Goal: Information Seeking & Learning: Learn about a topic

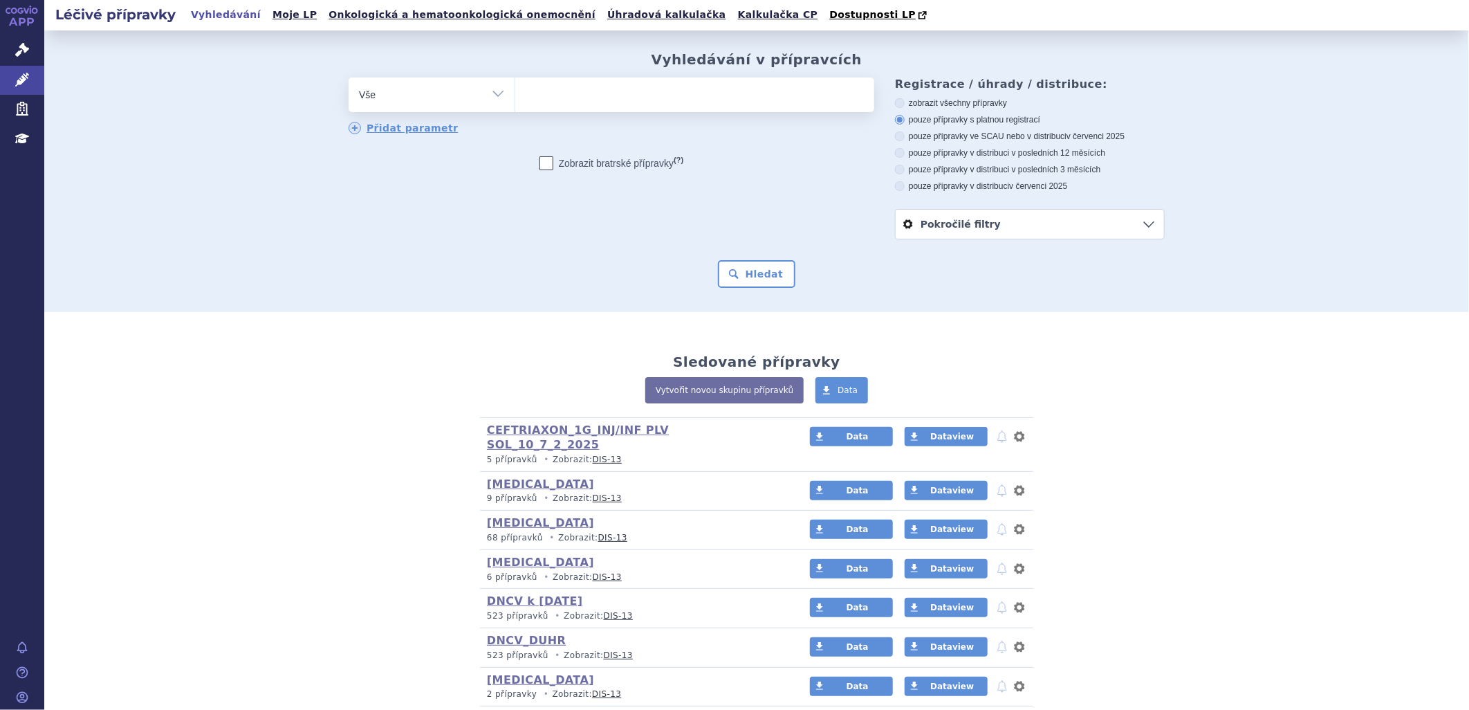
click at [547, 99] on ul at bounding box center [694, 91] width 359 height 29
click at [515, 99] on select at bounding box center [515, 94] width 1 height 35
paste input "0281493"
type input "0281493"
select select "0281493"
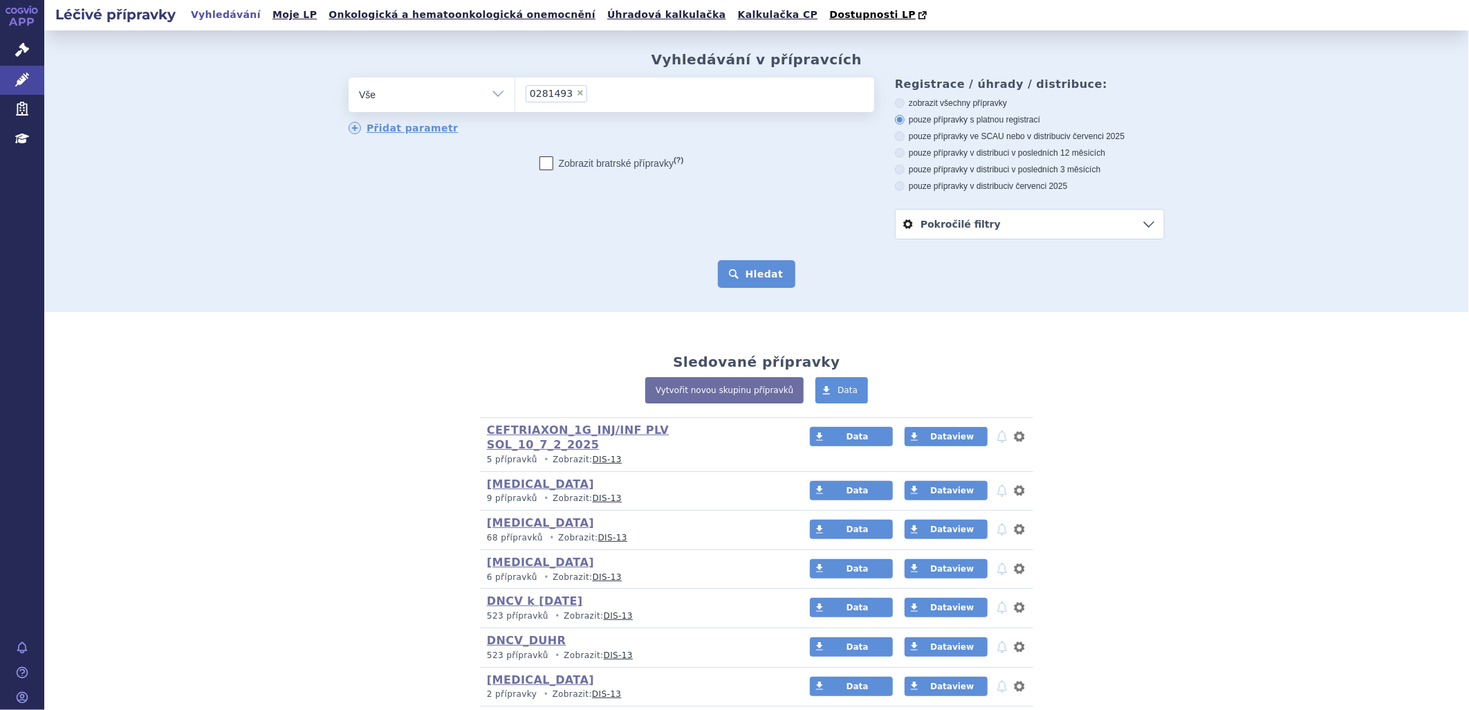
click at [750, 286] on button "Hledat" at bounding box center [757, 274] width 78 height 28
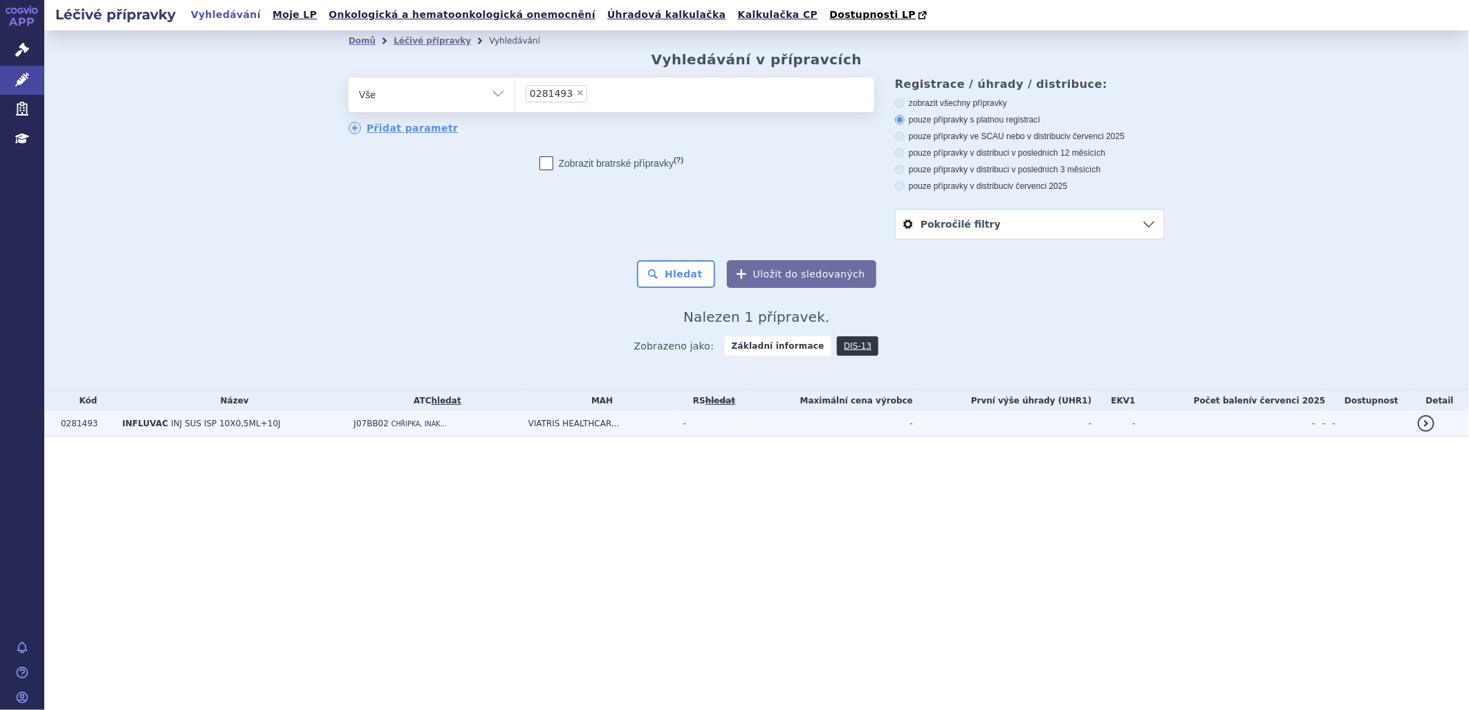
click at [127, 425] on span "INFLUVAC" at bounding box center [145, 423] width 46 height 10
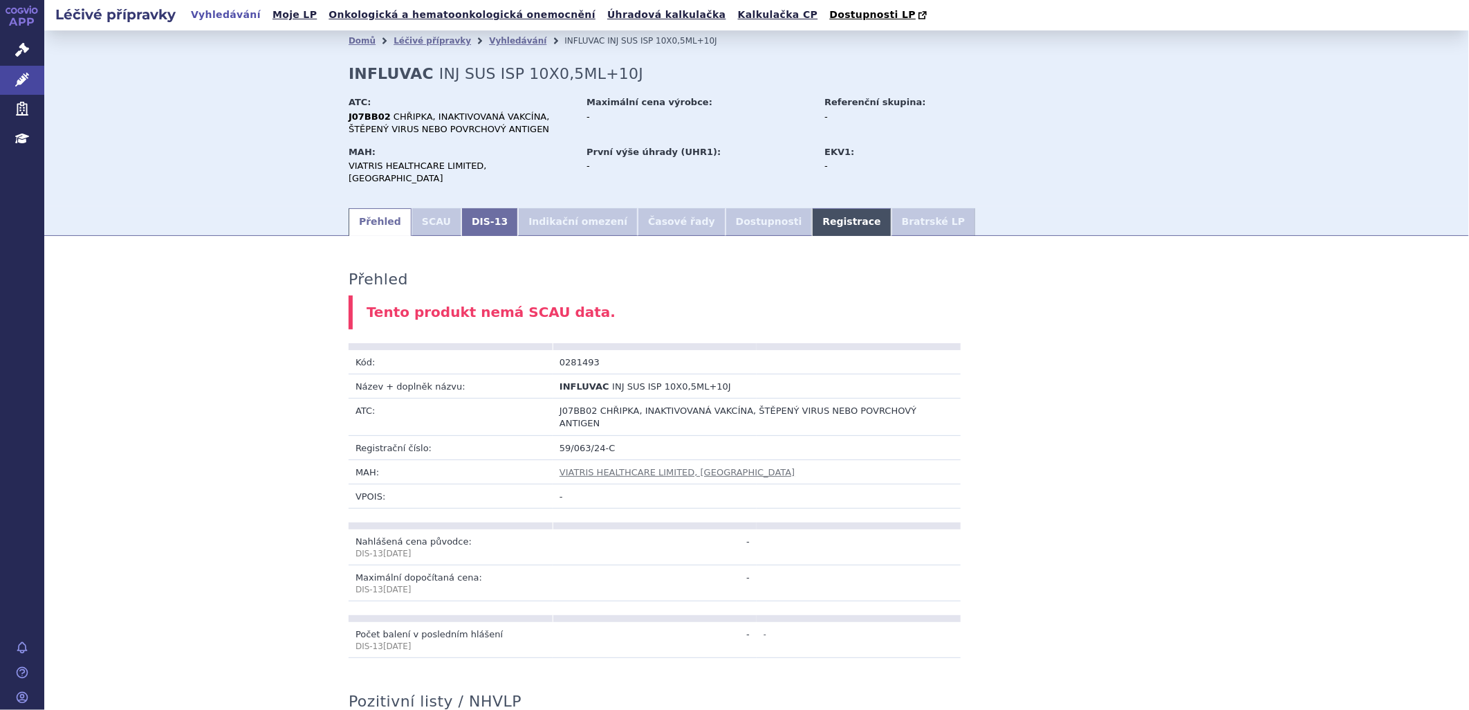
click at [812, 210] on link "Registrace" at bounding box center [851, 222] width 79 height 28
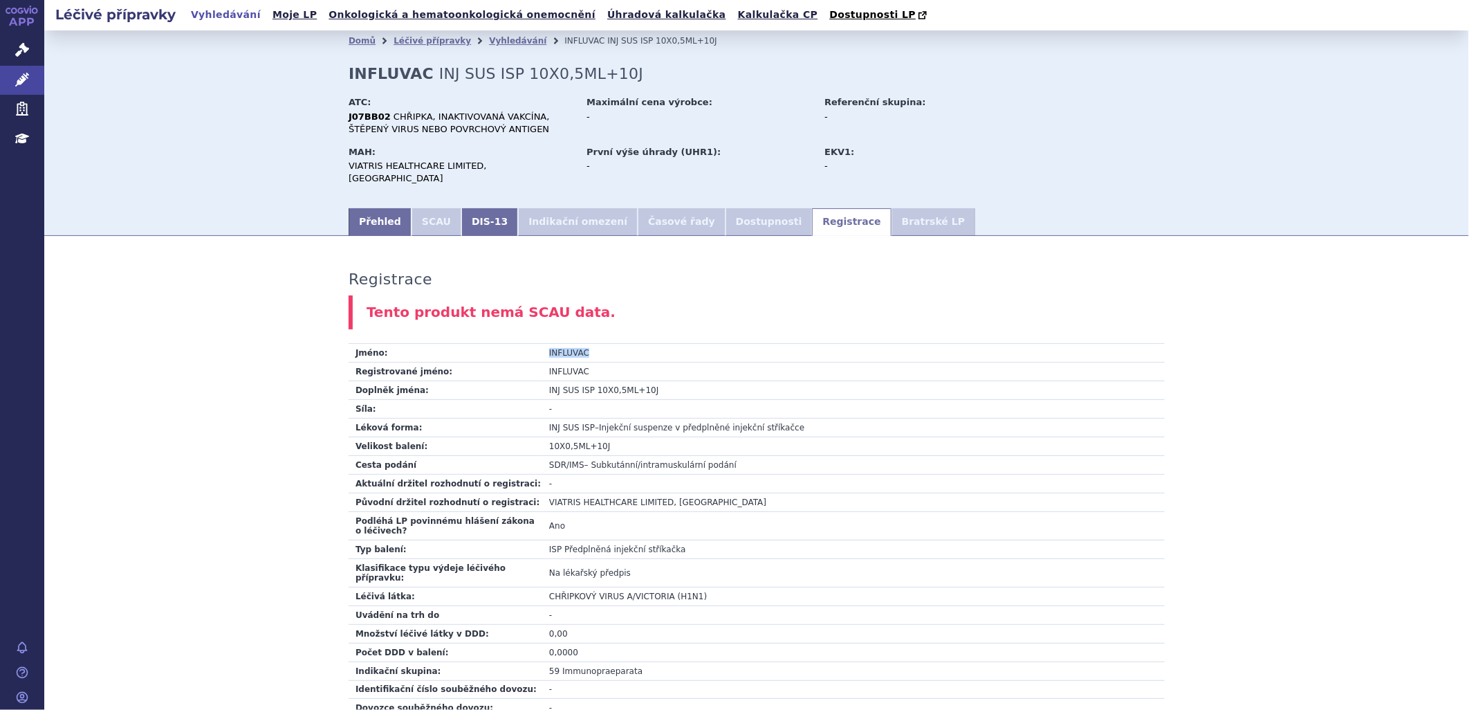
drag, startPoint x: 586, startPoint y: 341, endPoint x: 544, endPoint y: 344, distance: 42.3
click at [544, 344] on td "INFLUVAC" at bounding box center [853, 353] width 622 height 19
copy td "INFLUVAC"
drag, startPoint x: 645, startPoint y: 378, endPoint x: 542, endPoint y: 380, distance: 103.1
click at [542, 380] on td "INJ SUS ISP 10X0,5ML+10J" at bounding box center [853, 389] width 622 height 19
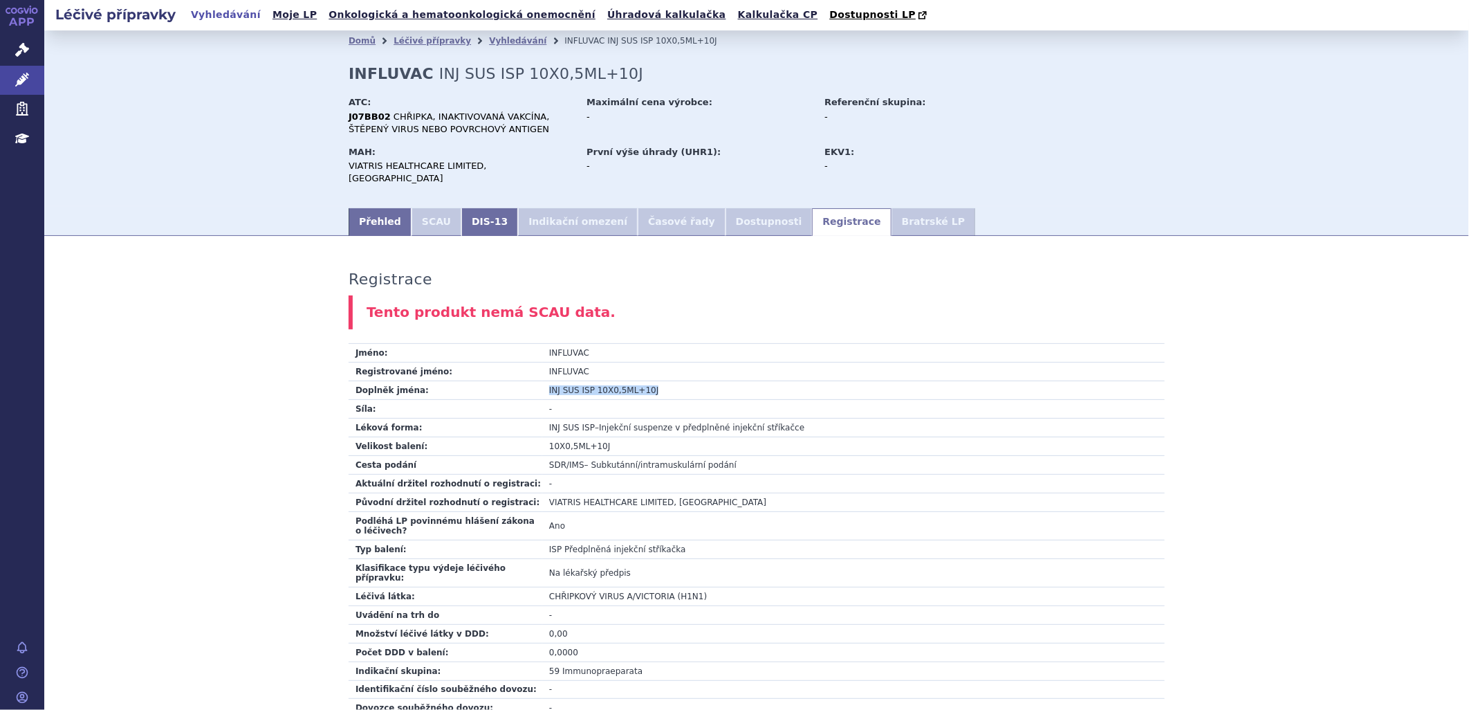
copy td "INJ SUS ISP 10X0,5ML+10J"
click at [364, 212] on link "Přehled" at bounding box center [380, 222] width 63 height 28
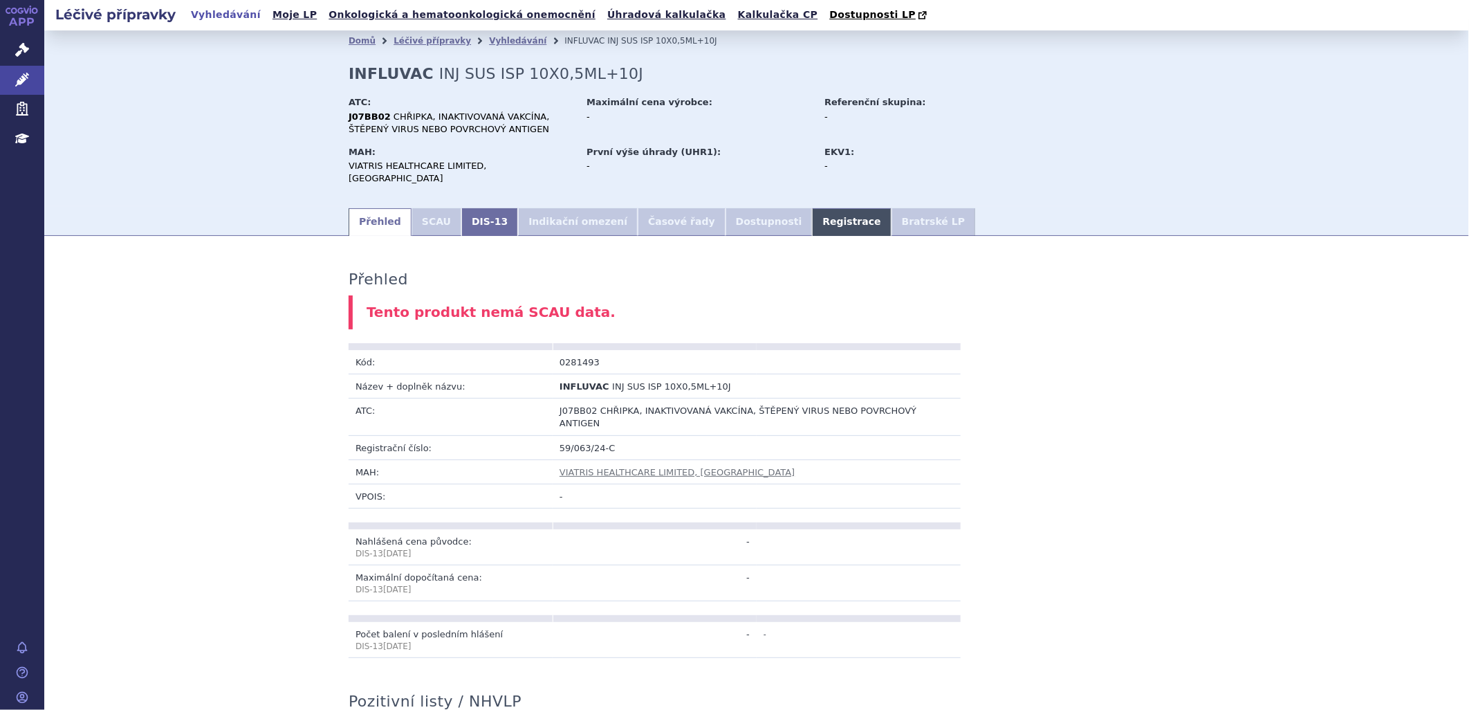
click at [812, 208] on link "Registrace" at bounding box center [851, 222] width 79 height 28
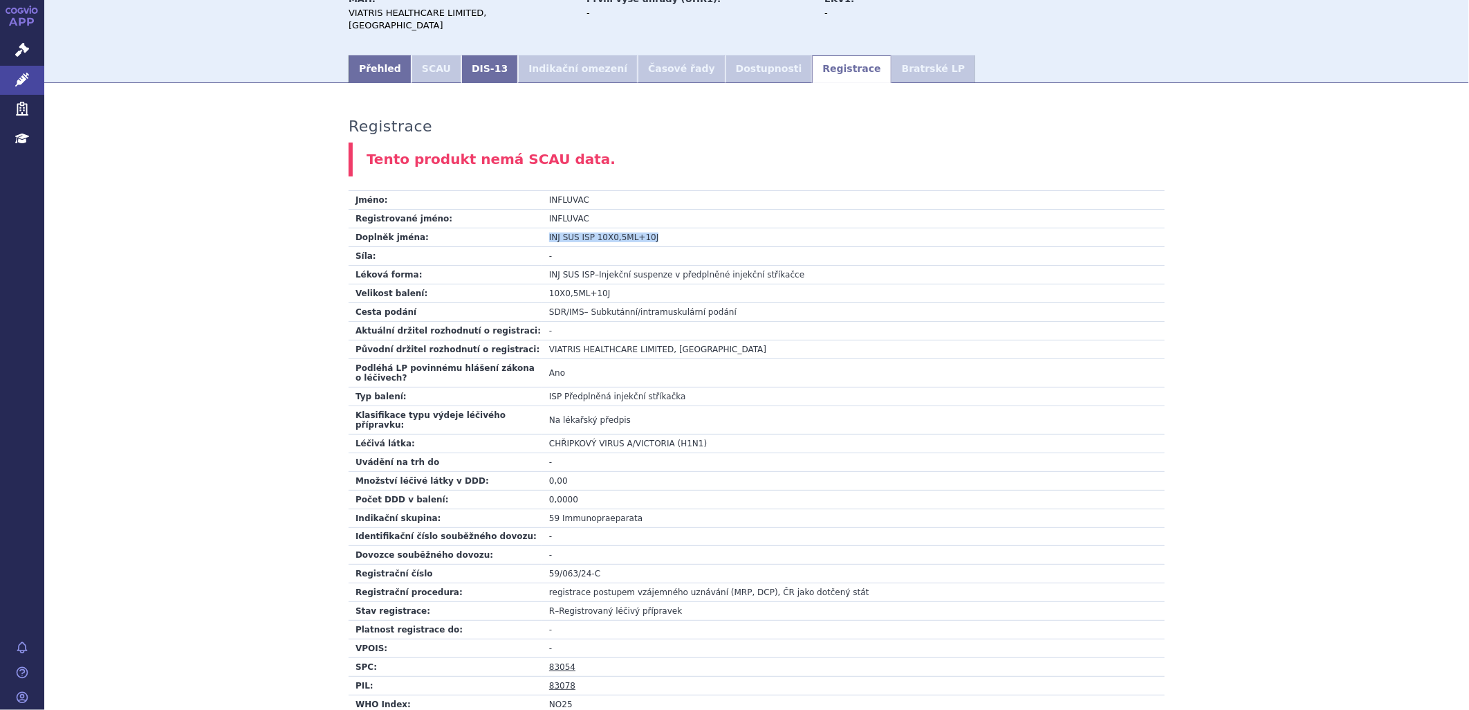
scroll to position [154, 0]
drag, startPoint x: 576, startPoint y: 300, endPoint x: 542, endPoint y: 301, distance: 34.6
click at [542, 302] on td "SDR/IMS – Subkutánní/intramuskulární podání" at bounding box center [853, 311] width 622 height 19
copy span "SDR/IMS"
drag, startPoint x: 603, startPoint y: 286, endPoint x: 542, endPoint y: 289, distance: 60.9
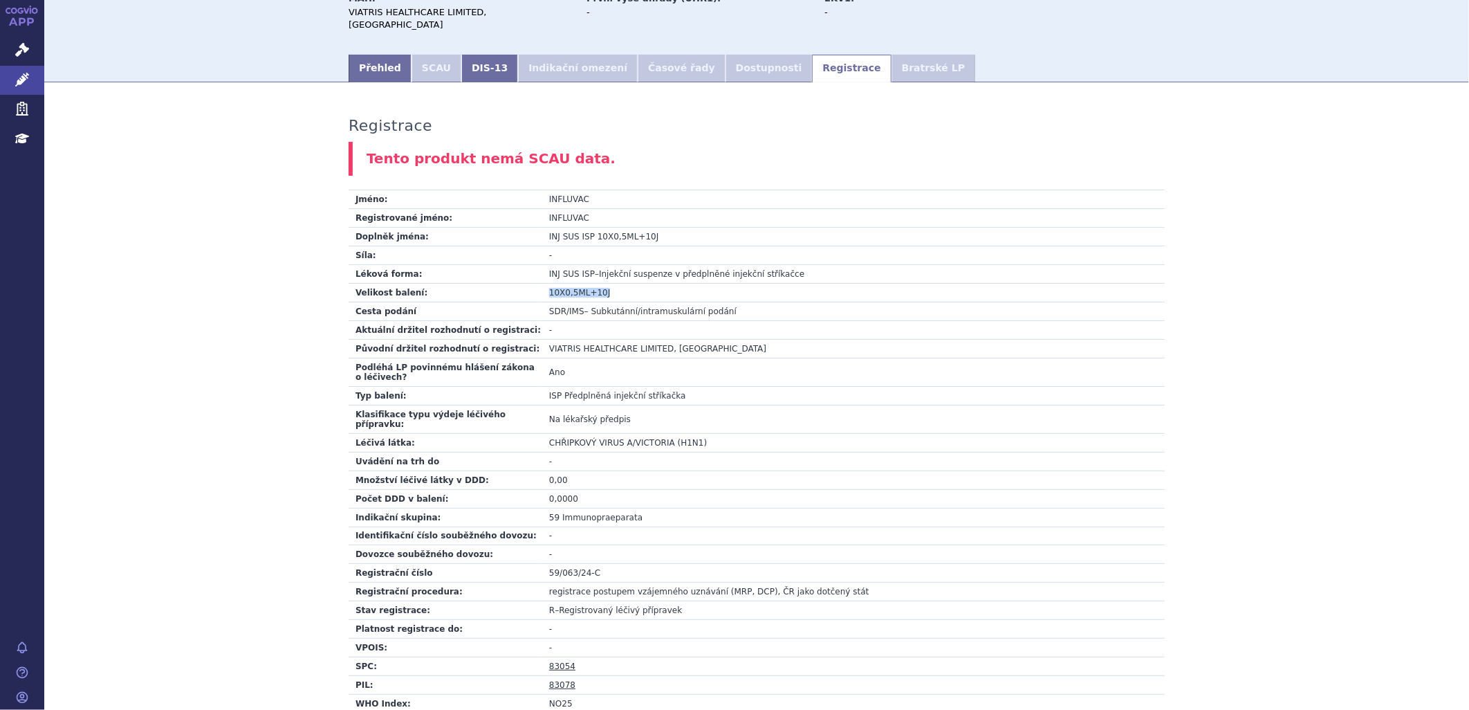
click at [542, 289] on td "10X0,5ML+10J" at bounding box center [853, 292] width 622 height 19
copy td "10X0,5ML+10J"
drag, startPoint x: 584, startPoint y: 225, endPoint x: 541, endPoint y: 225, distance: 42.9
click at [542, 227] on td "INJ SUS ISP 10X0,5ML+10J" at bounding box center [853, 236] width 622 height 19
copy td "INJ SUS ISP"
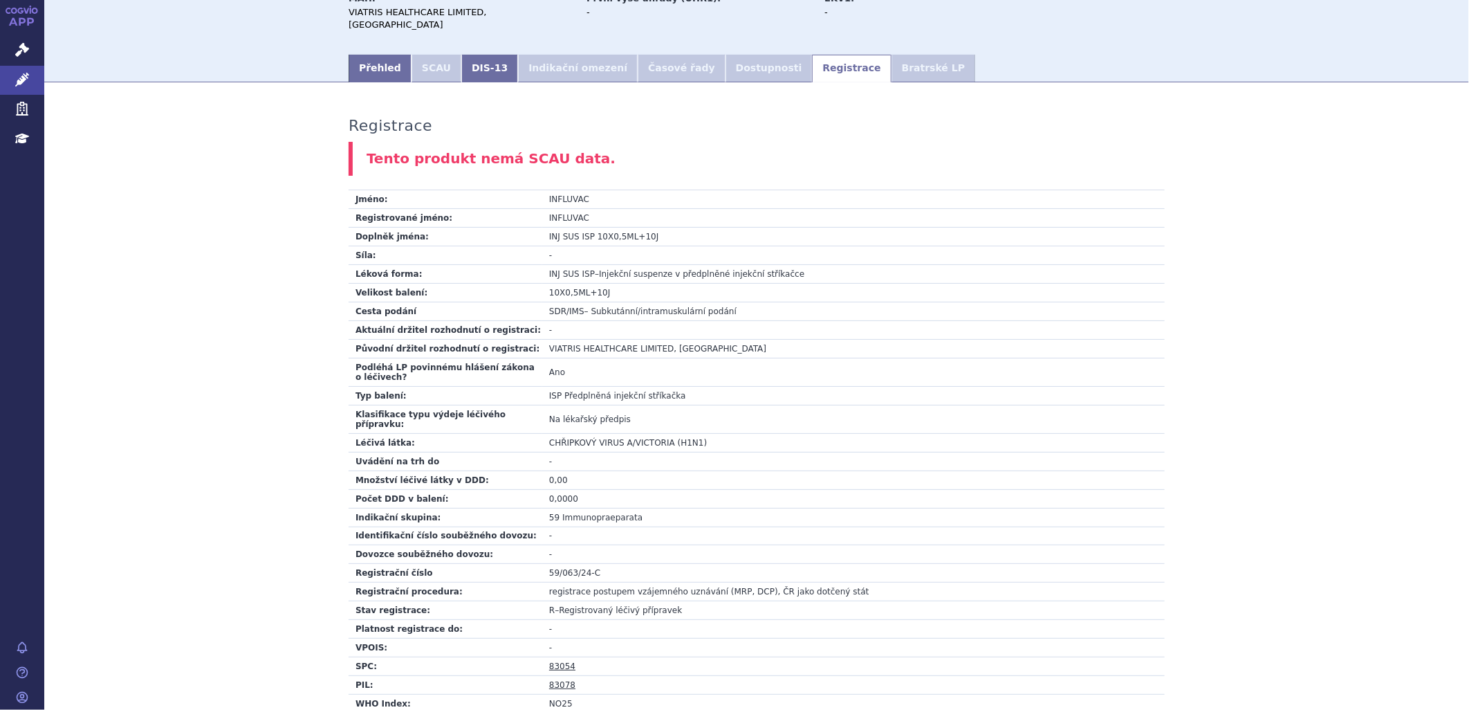
drag, startPoint x: 151, startPoint y: 66, endPoint x: 147, endPoint y: 72, distance: 7.1
click at [149, 71] on div "Přehled SCAU DIS-13 Indikační omezení Časové řady Dostupnosti Registrace Bratrs…" at bounding box center [756, 68] width 1425 height 30
click at [140, 76] on section "Domů Léčivé přípravky Vyhledávání INFLUVAC INJ SUS ISP 10X0,5ML+10J INFLUVAC IN…" at bounding box center [756, 411] width 1425 height 1069
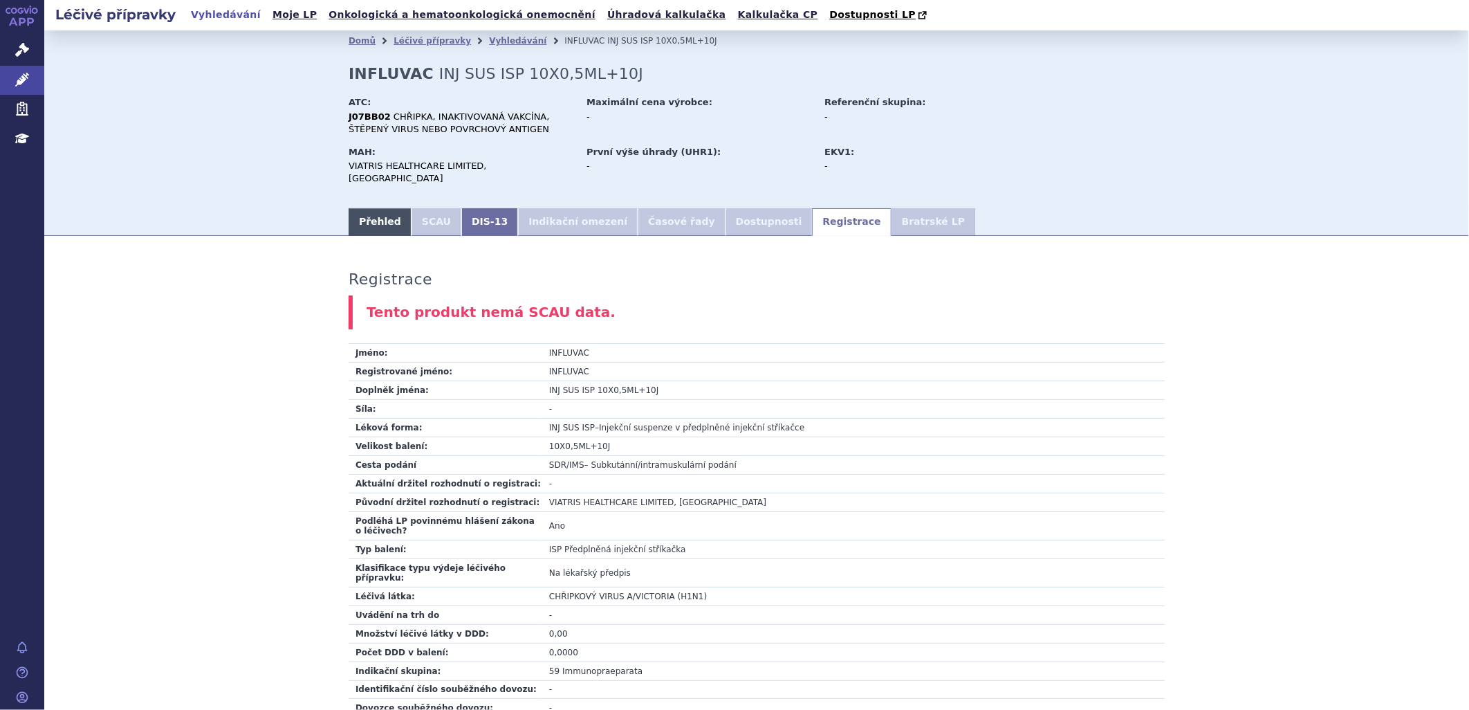
click at [371, 210] on link "Přehled" at bounding box center [380, 222] width 63 height 28
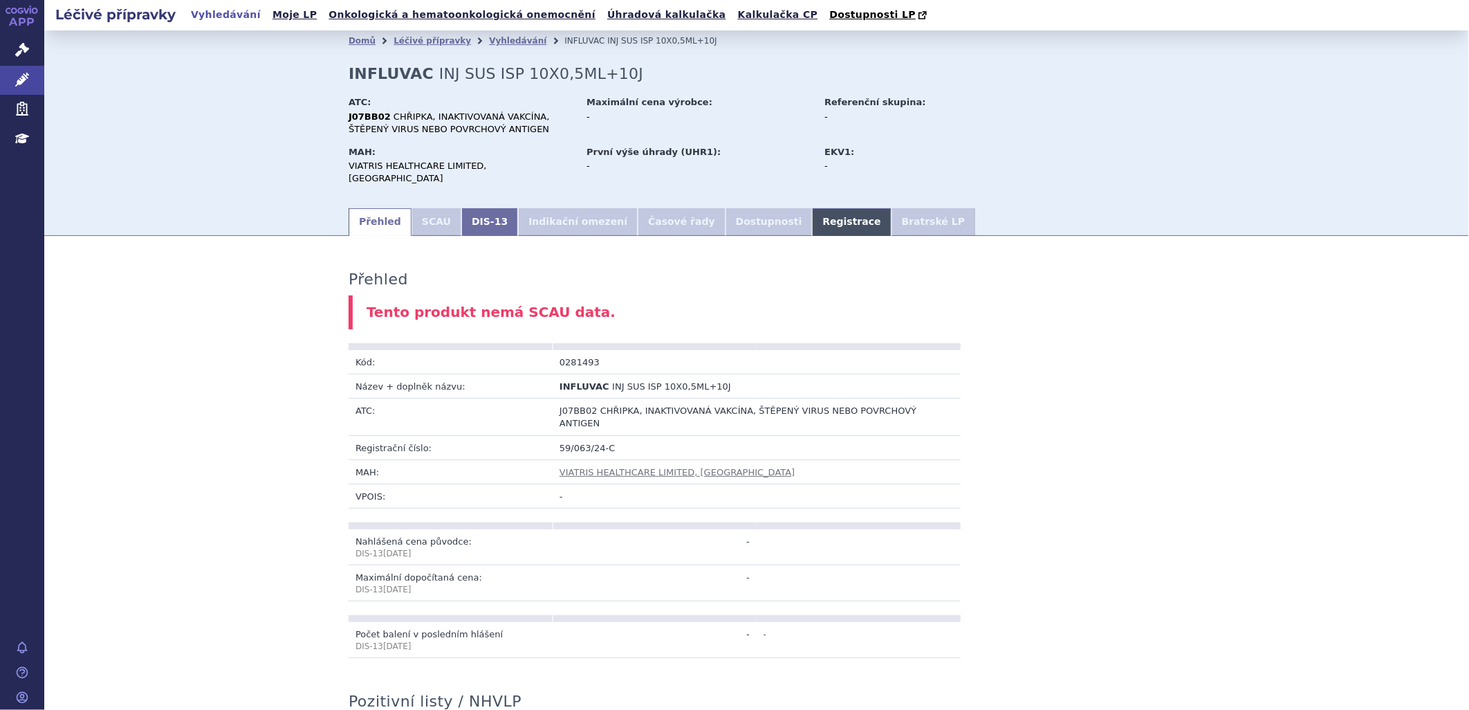
click at [812, 208] on link "Registrace" at bounding box center [851, 222] width 79 height 28
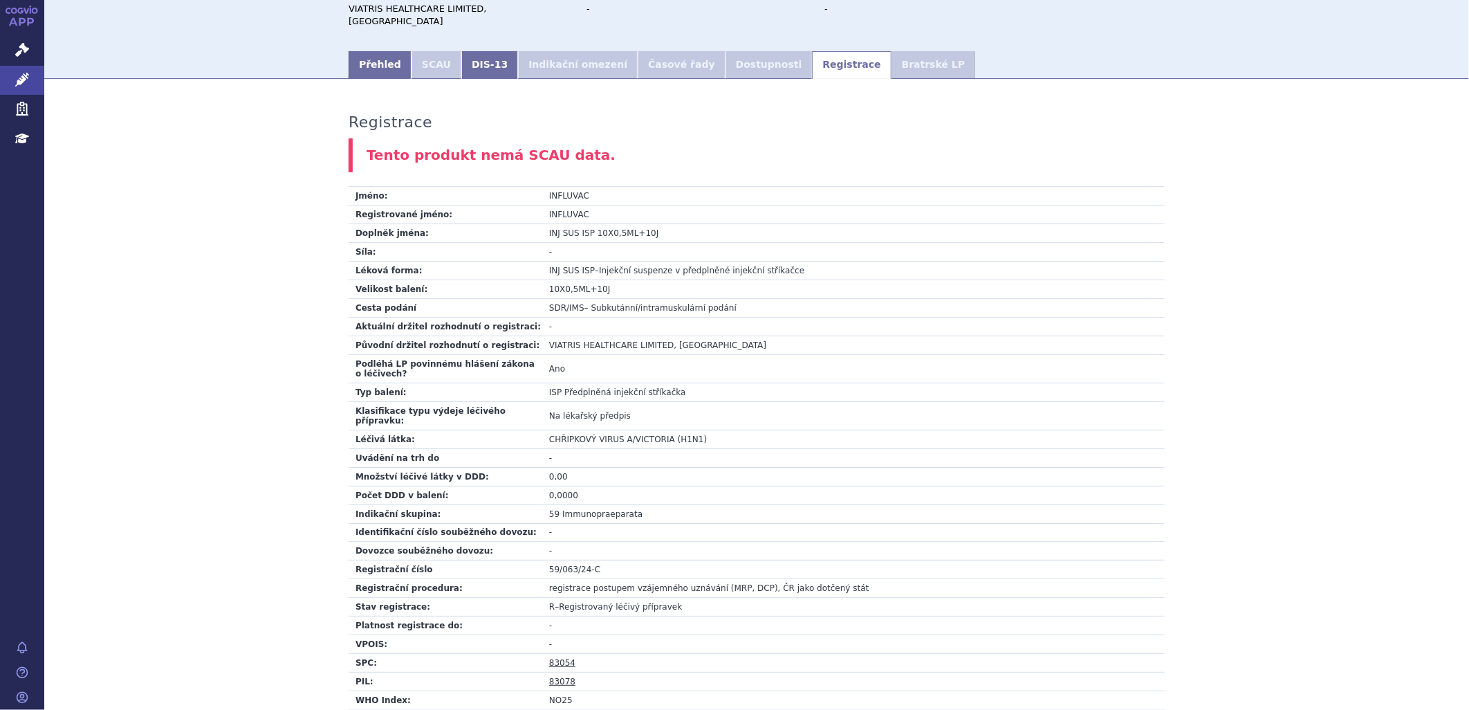
scroll to position [230, 0]
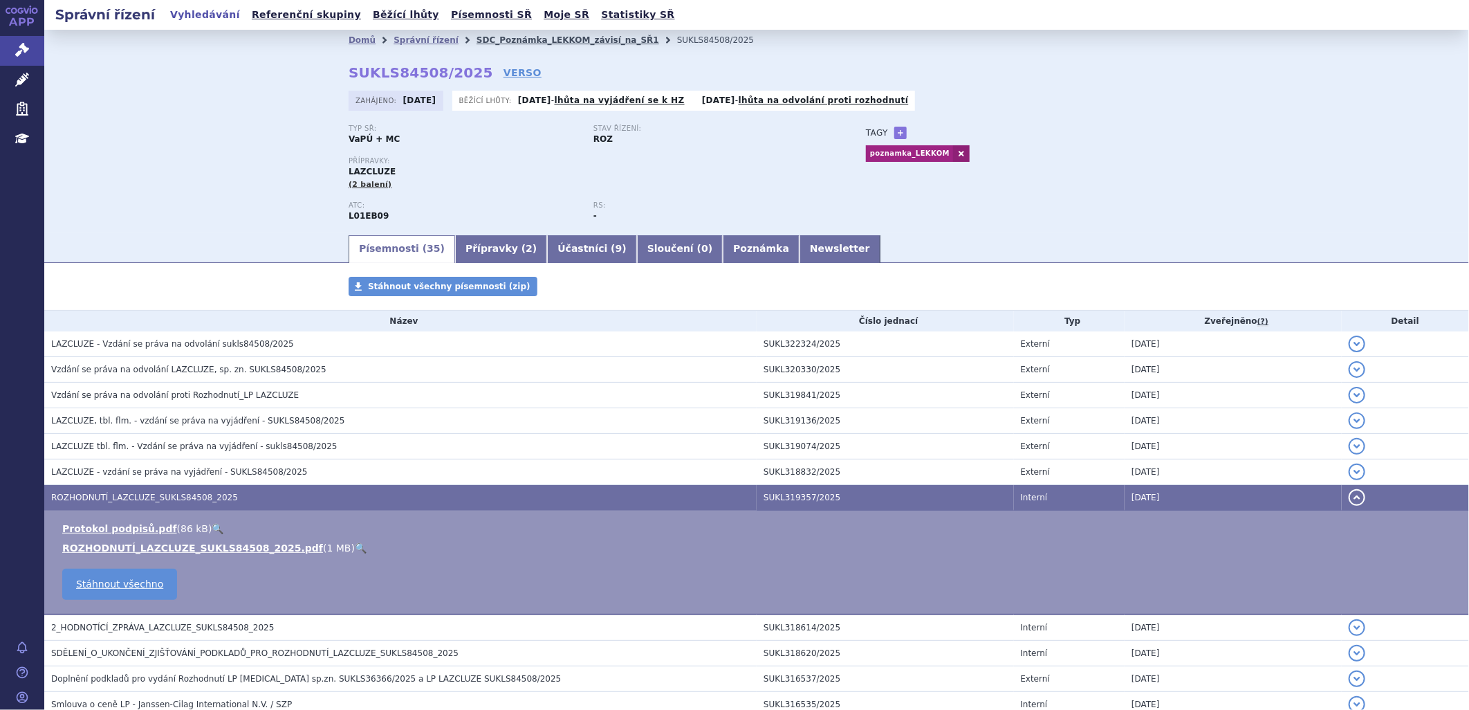
click at [489, 40] on link "SDC_Poznámka_LEKKOM_závisí_na_SŘ1" at bounding box center [568, 40] width 183 height 10
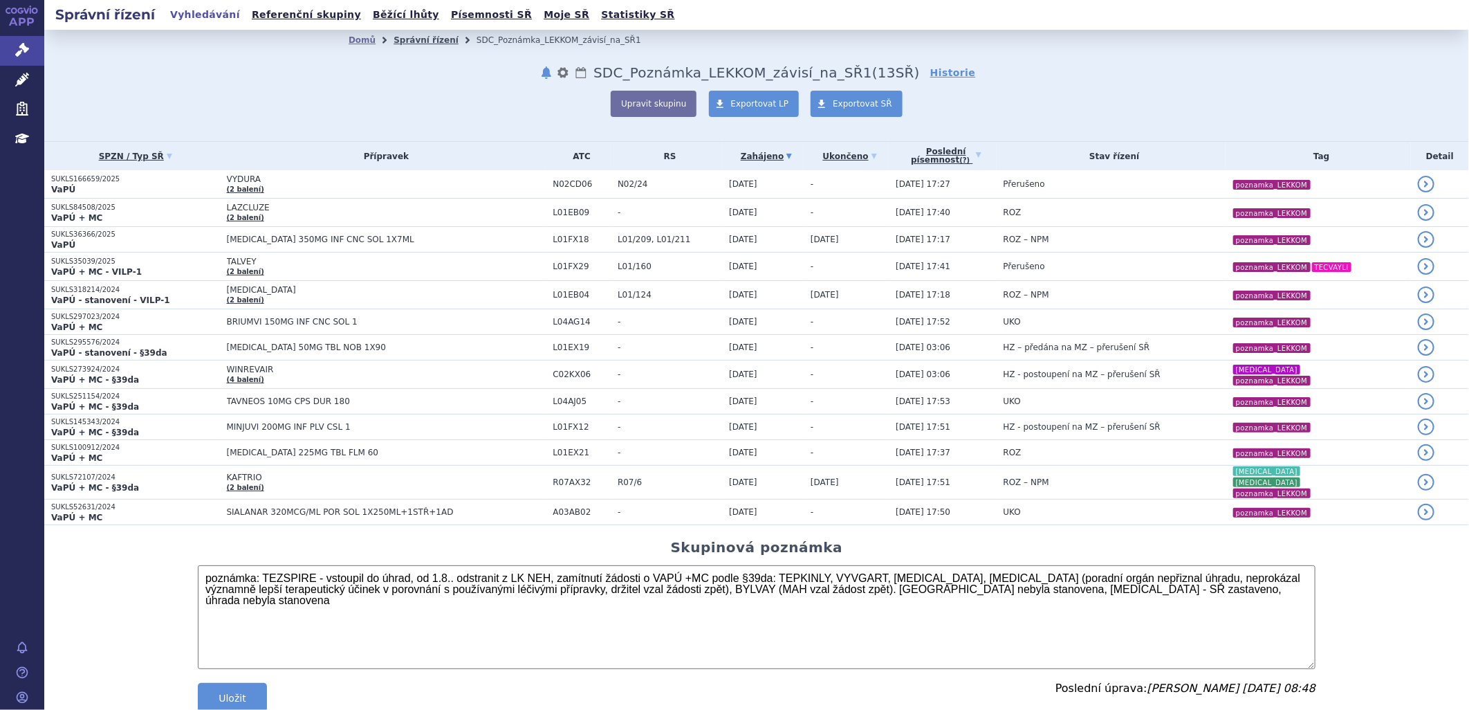
click at [417, 40] on link "Správní řízení" at bounding box center [426, 40] width 65 height 10
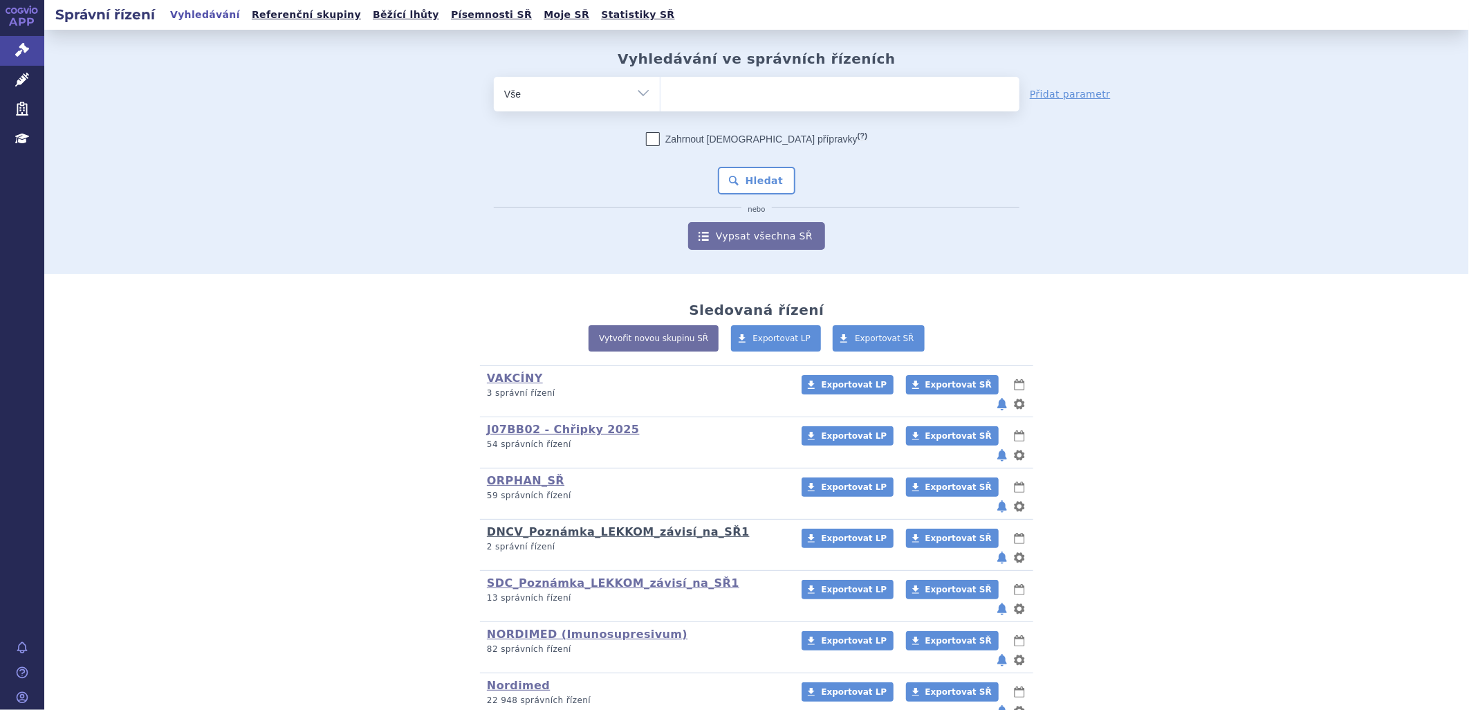
click at [550, 525] on link "DNCV_Poznámka_LEKKOM_závisí_na_SŘ1" at bounding box center [618, 531] width 263 height 13
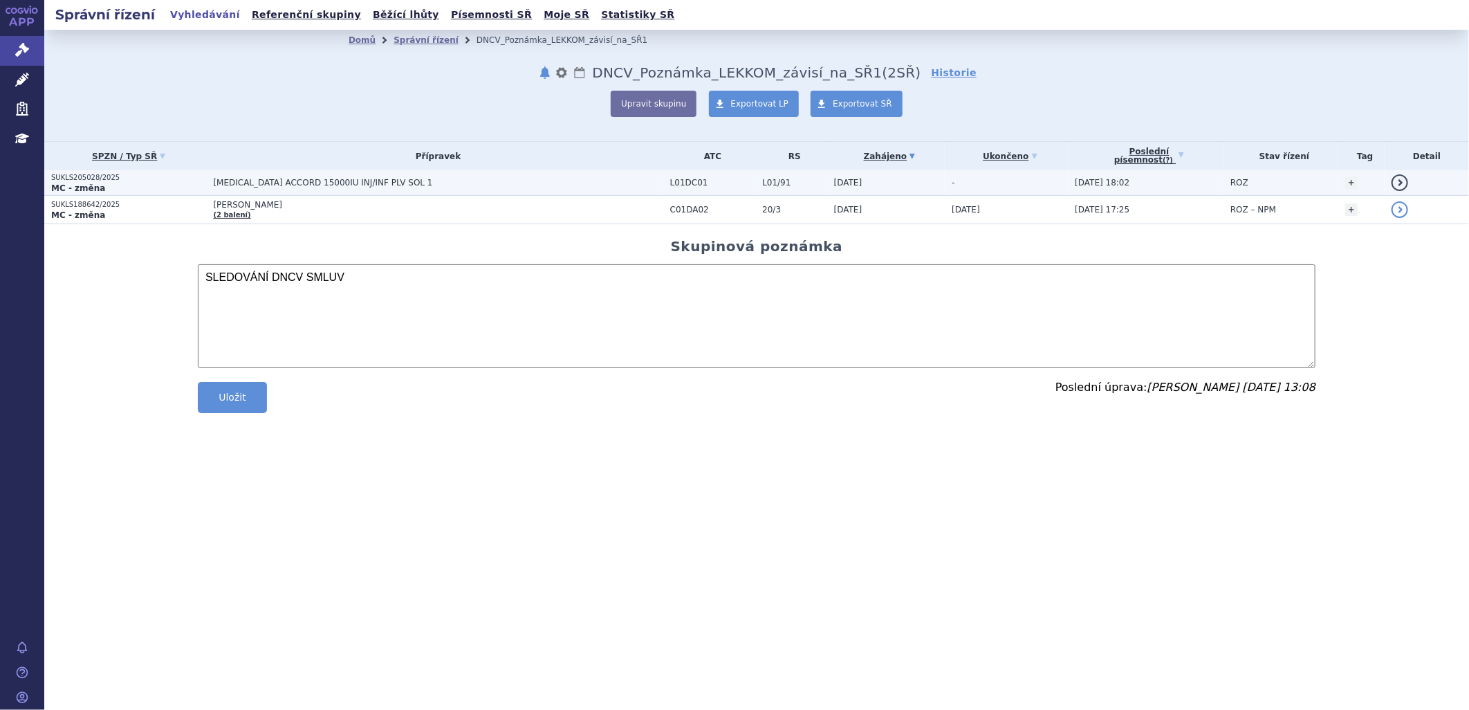
click at [235, 178] on span "[MEDICAL_DATA] ACCORD 15000IU INJ/INF PLV SOL 1" at bounding box center [386, 183] width 346 height 10
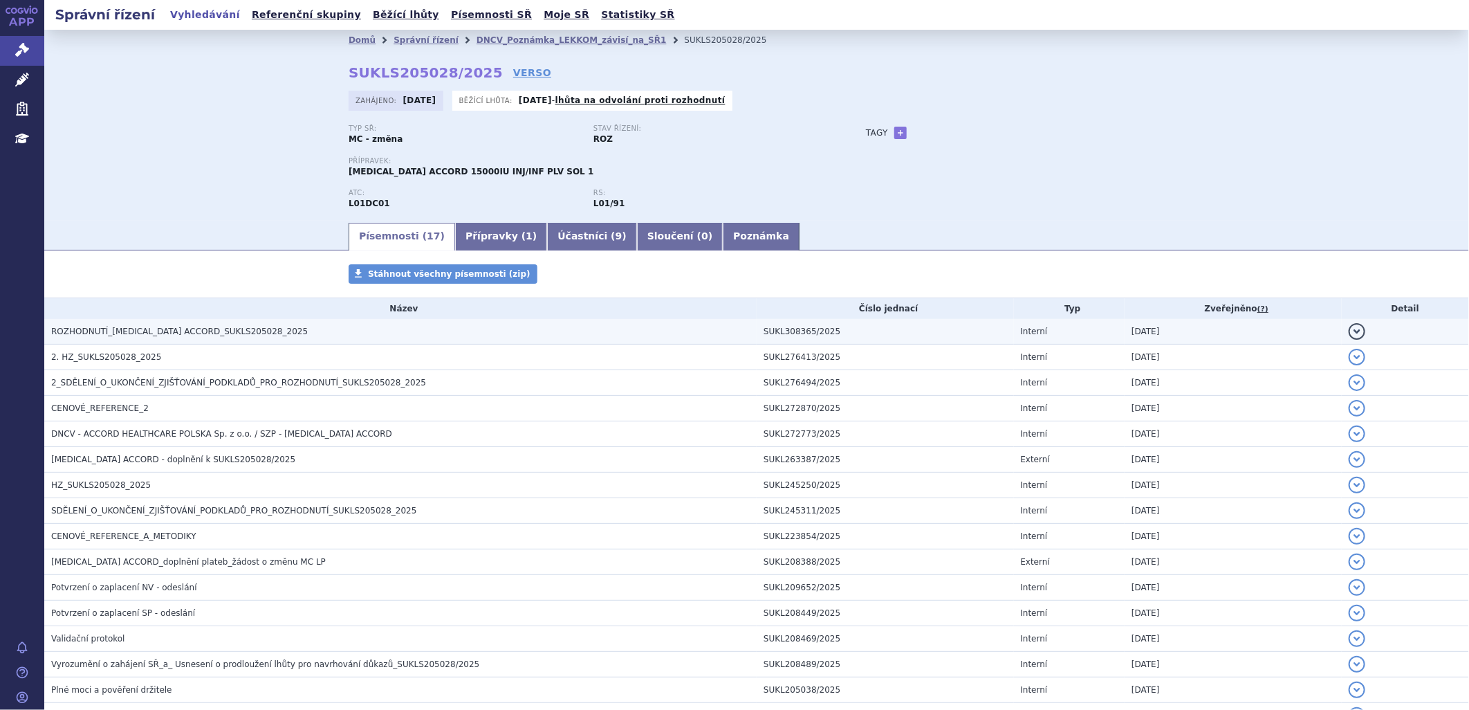
click at [189, 329] on span "ROZHODNUTÍ_[MEDICAL_DATA] ACCORD_SUKLS205028_2025" at bounding box center [179, 331] width 257 height 10
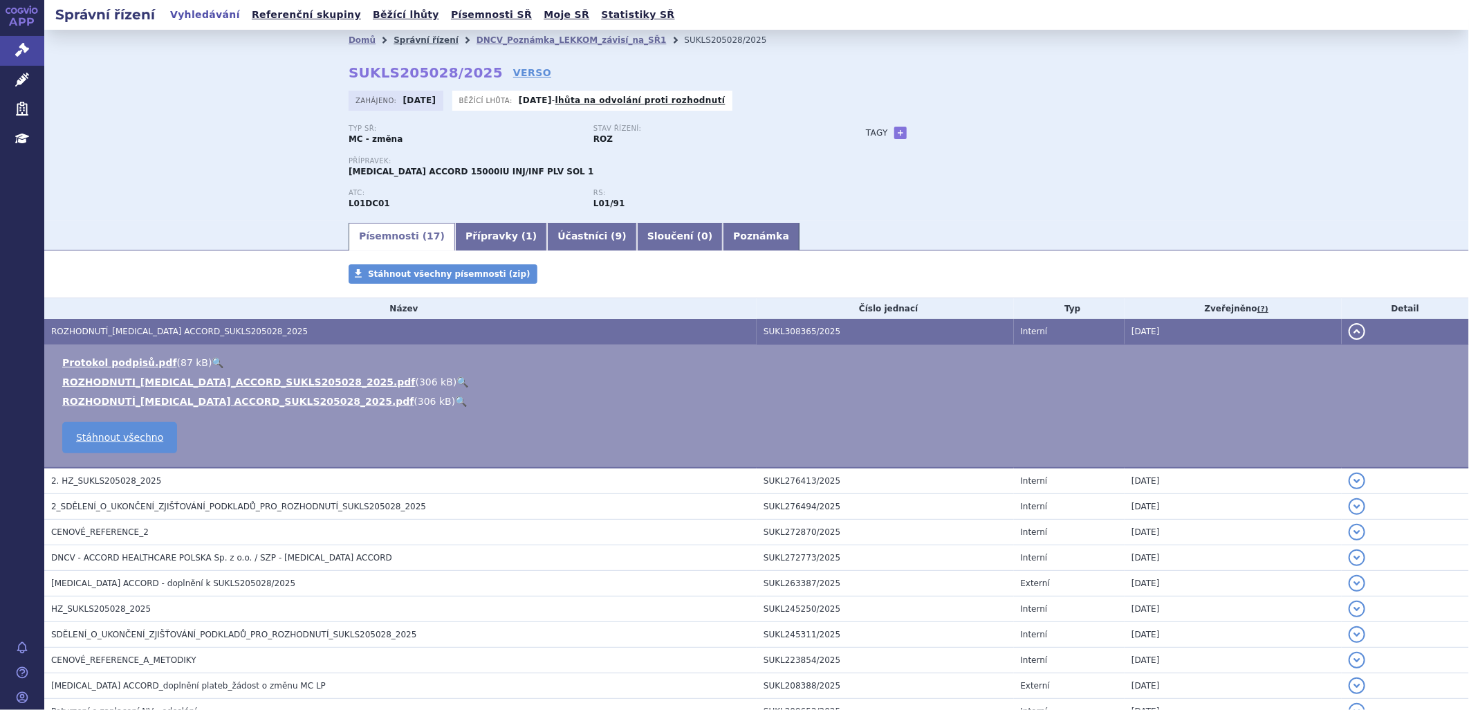
click at [429, 39] on link "Správní řízení" at bounding box center [426, 40] width 65 height 10
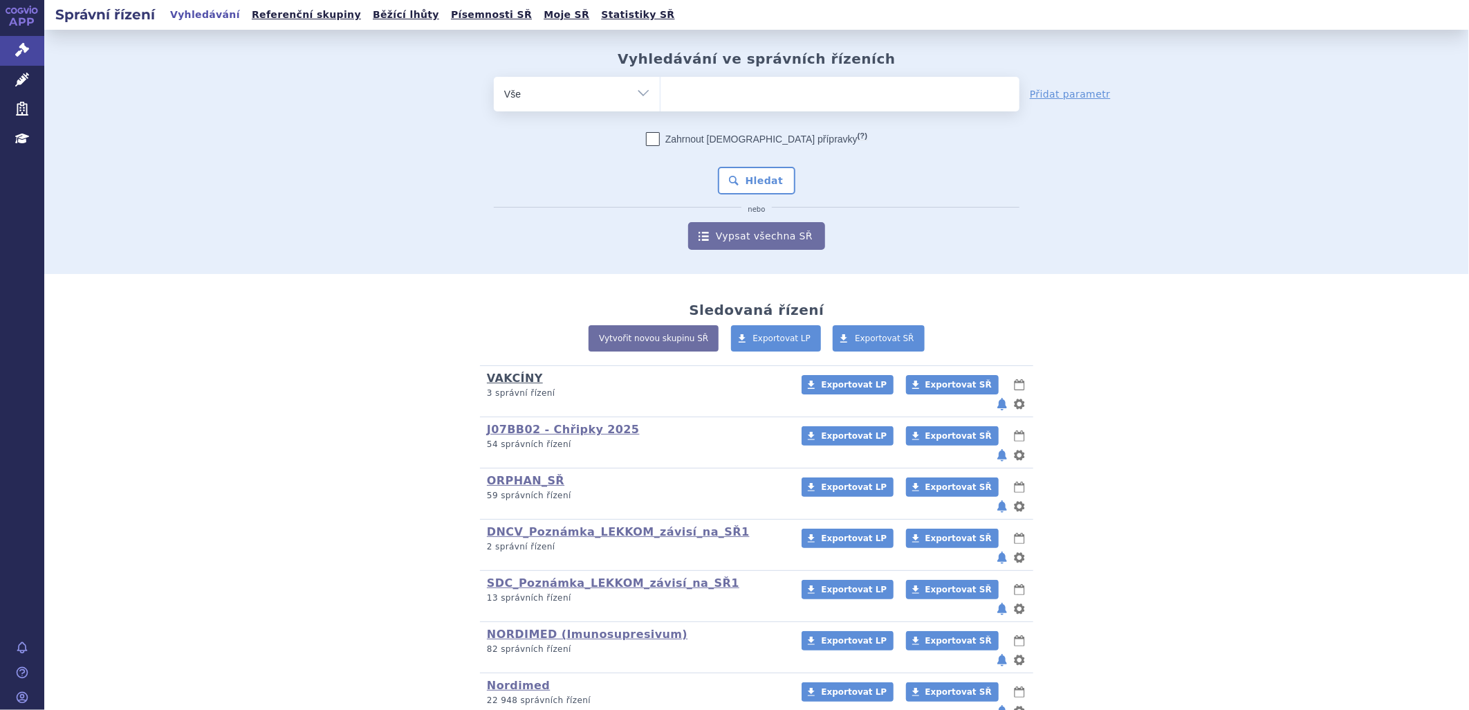
click at [522, 378] on link "VAKCÍNY" at bounding box center [515, 377] width 56 height 13
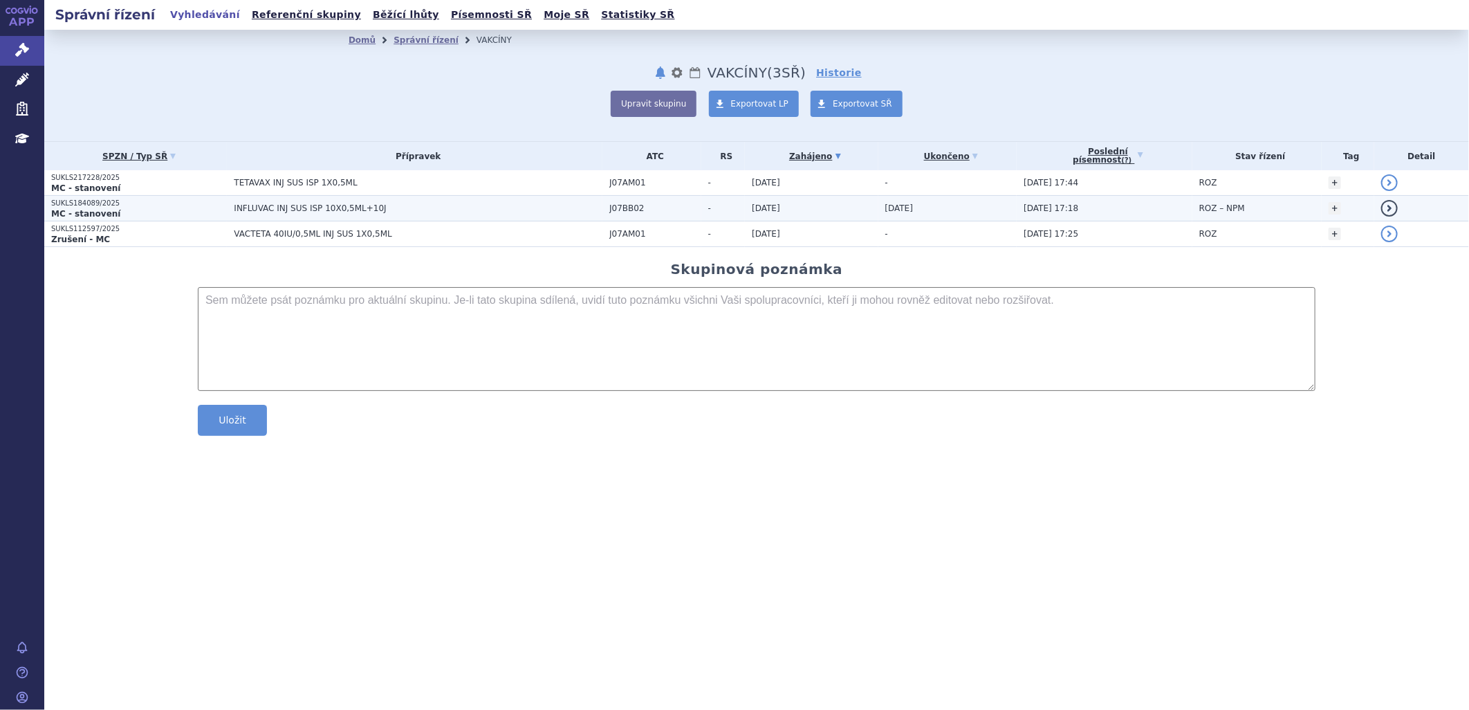
click at [290, 204] on span "INFLUVAC INJ SUS ISP 10X0,5ML+10J" at bounding box center [407, 208] width 346 height 10
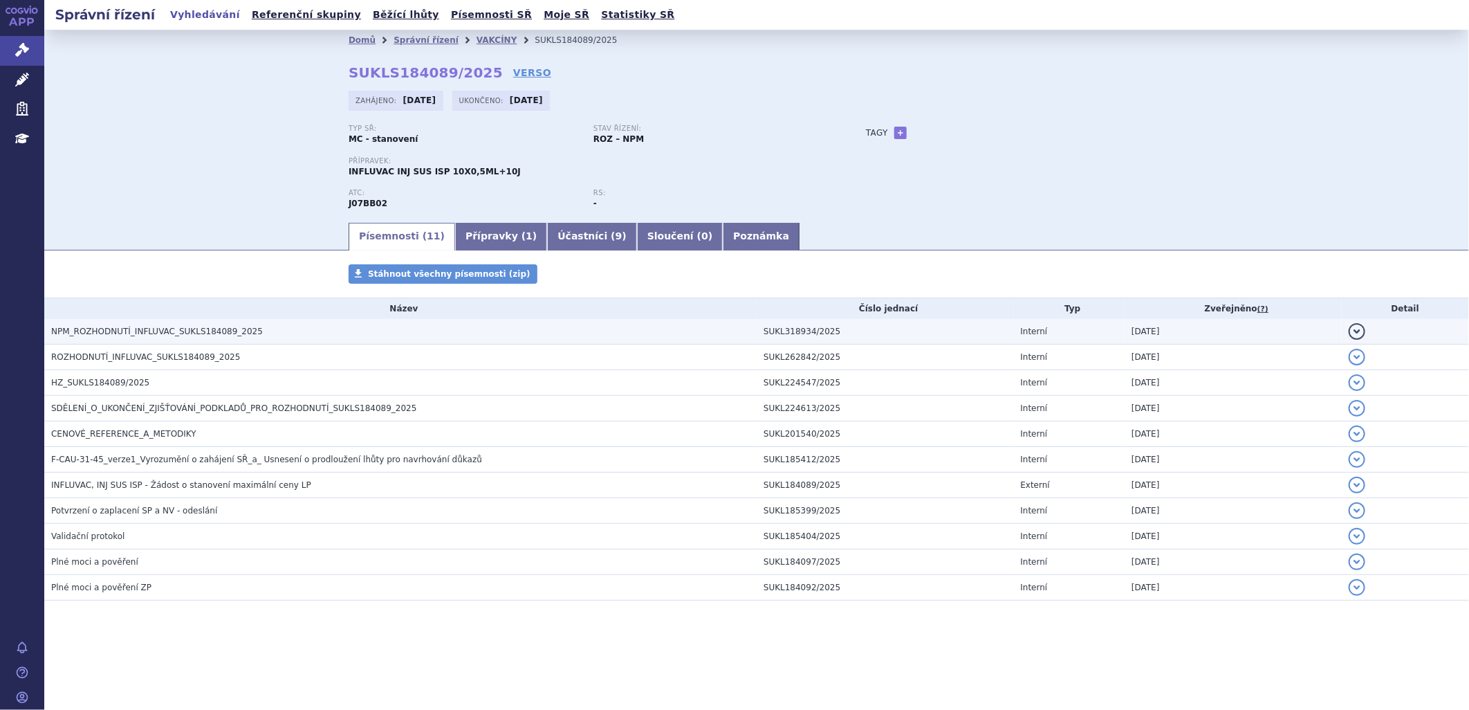
click at [245, 333] on h3 "NPM_ROZHODNUTÍ_INFLUVAC_SUKLS184089_2025" at bounding box center [403, 331] width 705 height 14
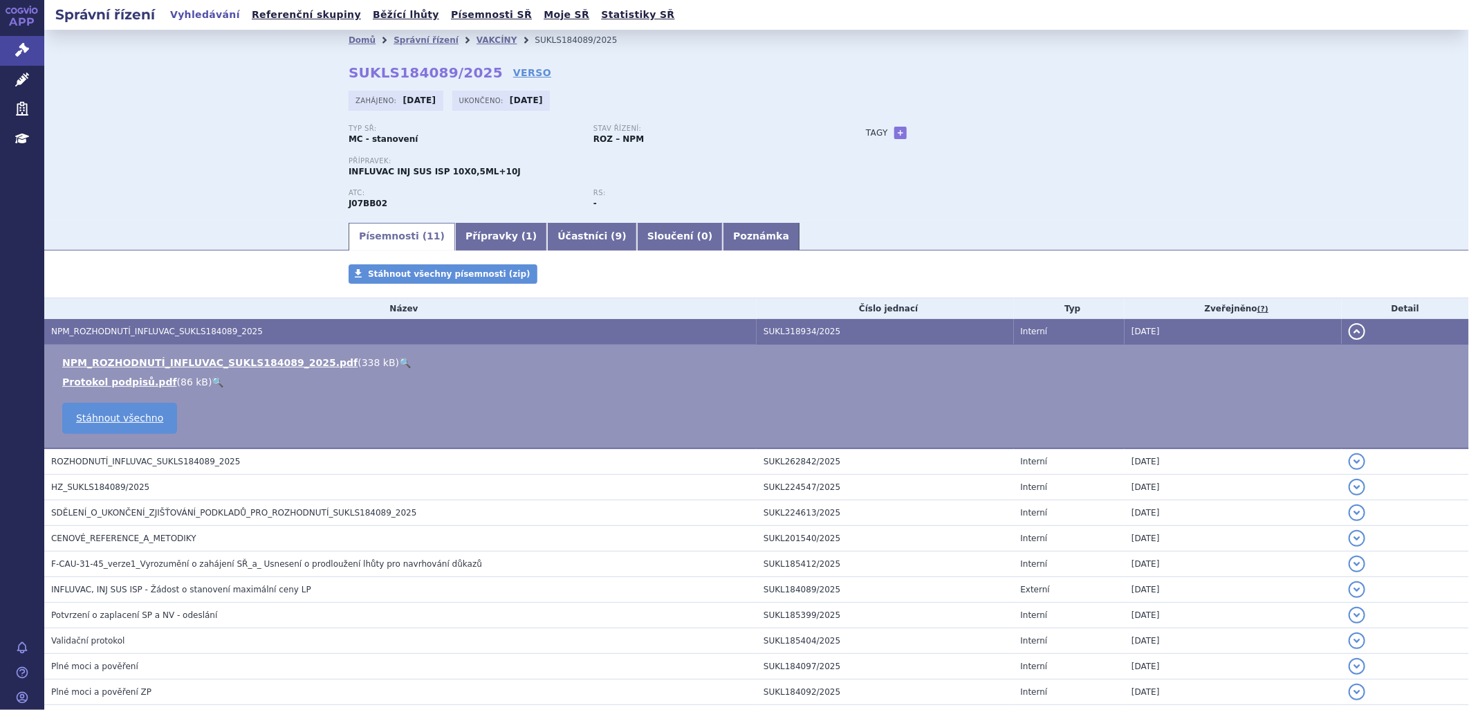
click at [399, 362] on link "🔍" at bounding box center [405, 362] width 12 height 11
